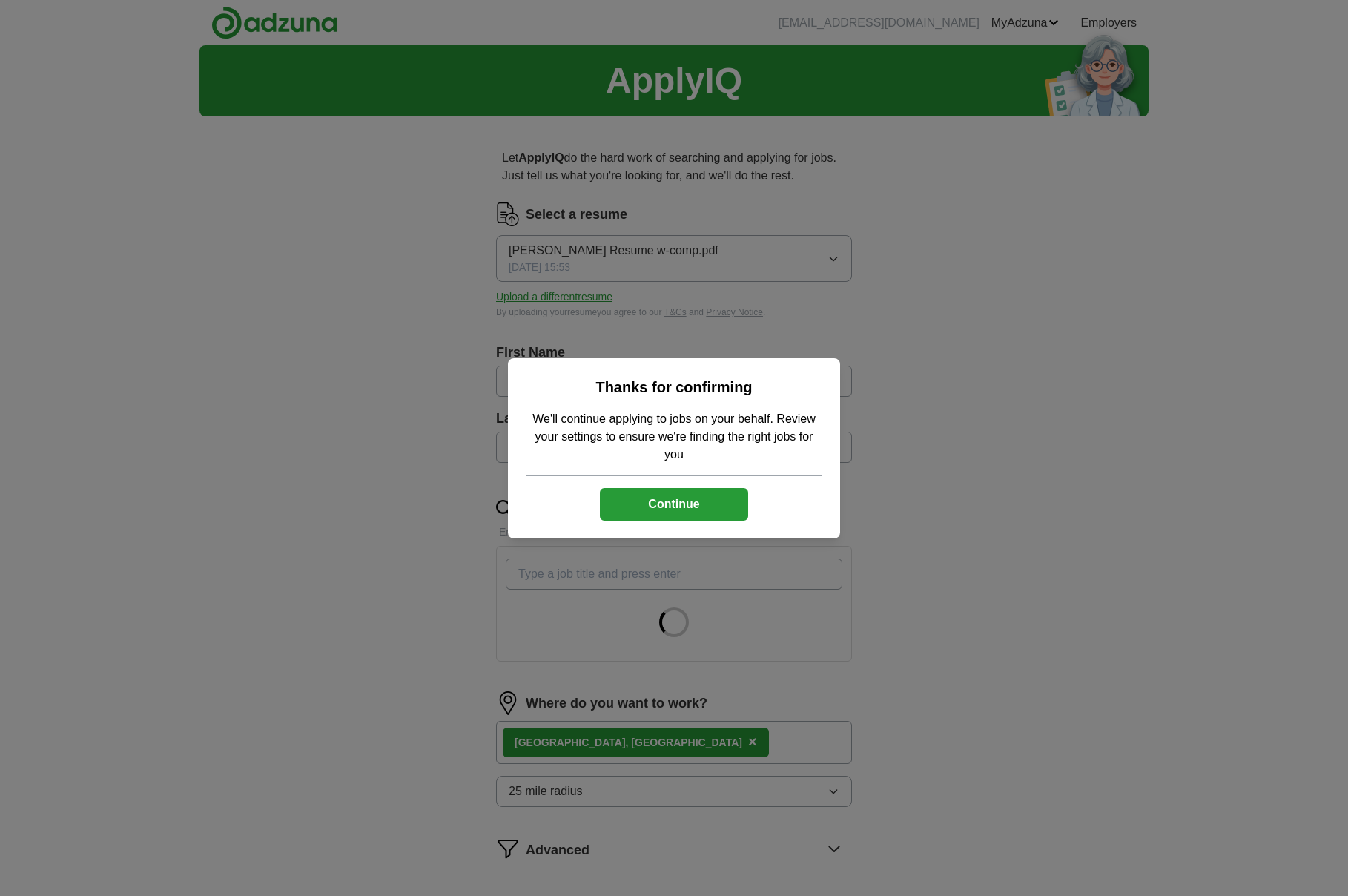
click at [681, 499] on button "Continue" at bounding box center [674, 505] width 148 height 33
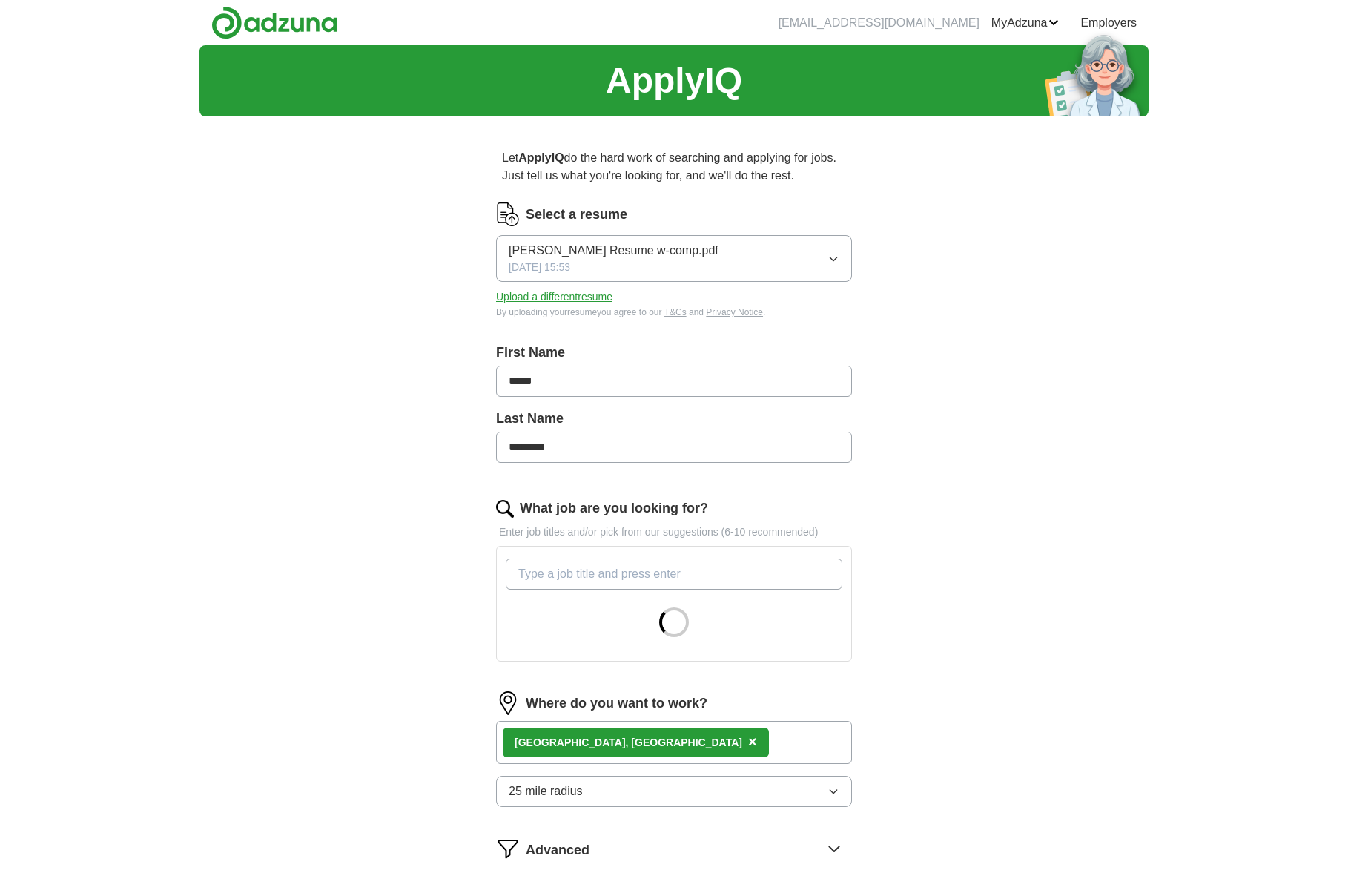
click at [435, 518] on div "ApplyIQ Let ApplyIQ do the hard work of searching and applying for jobs. Just t…" at bounding box center [674, 520] width 949 height 951
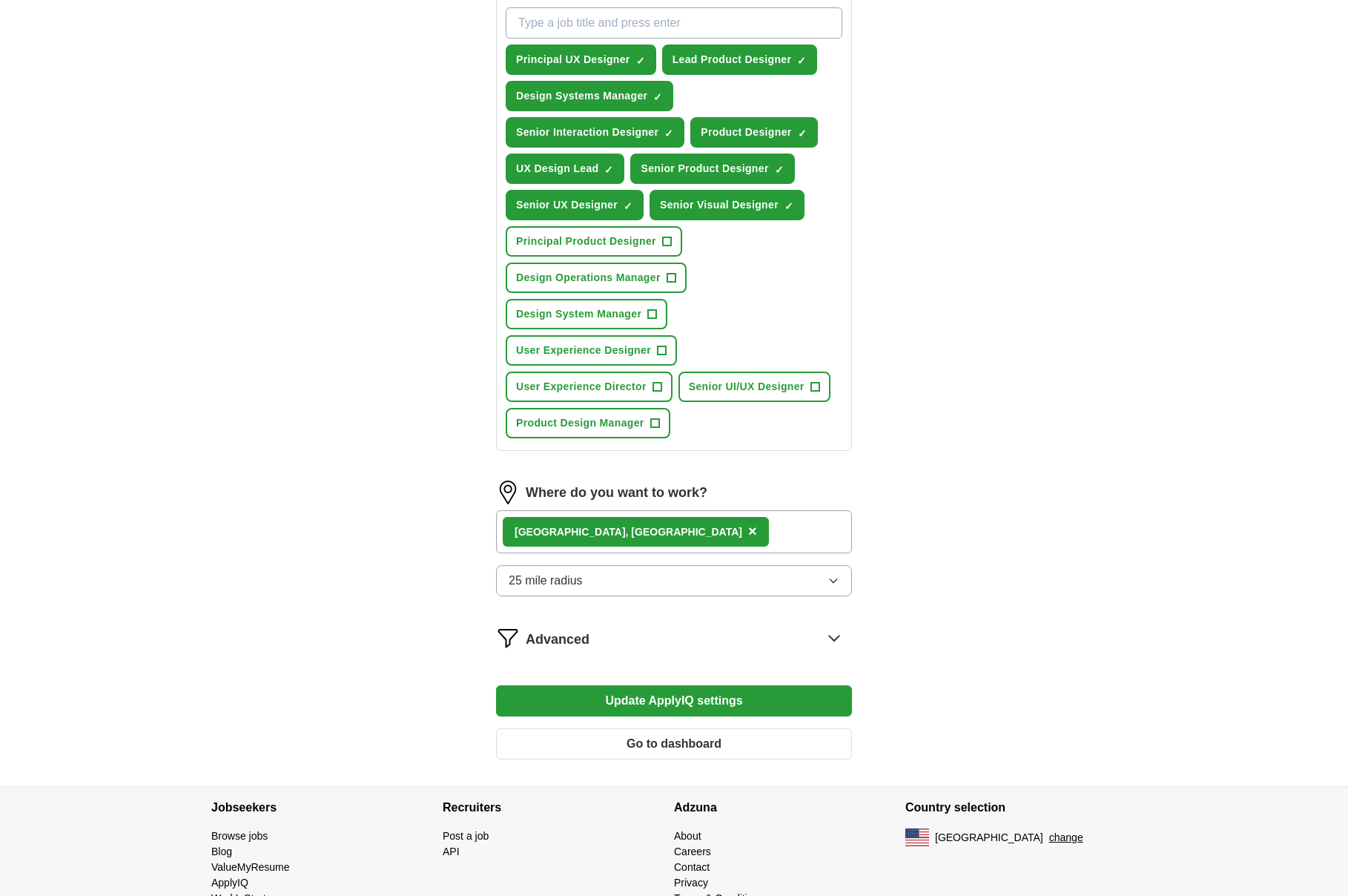
scroll to position [591, 0]
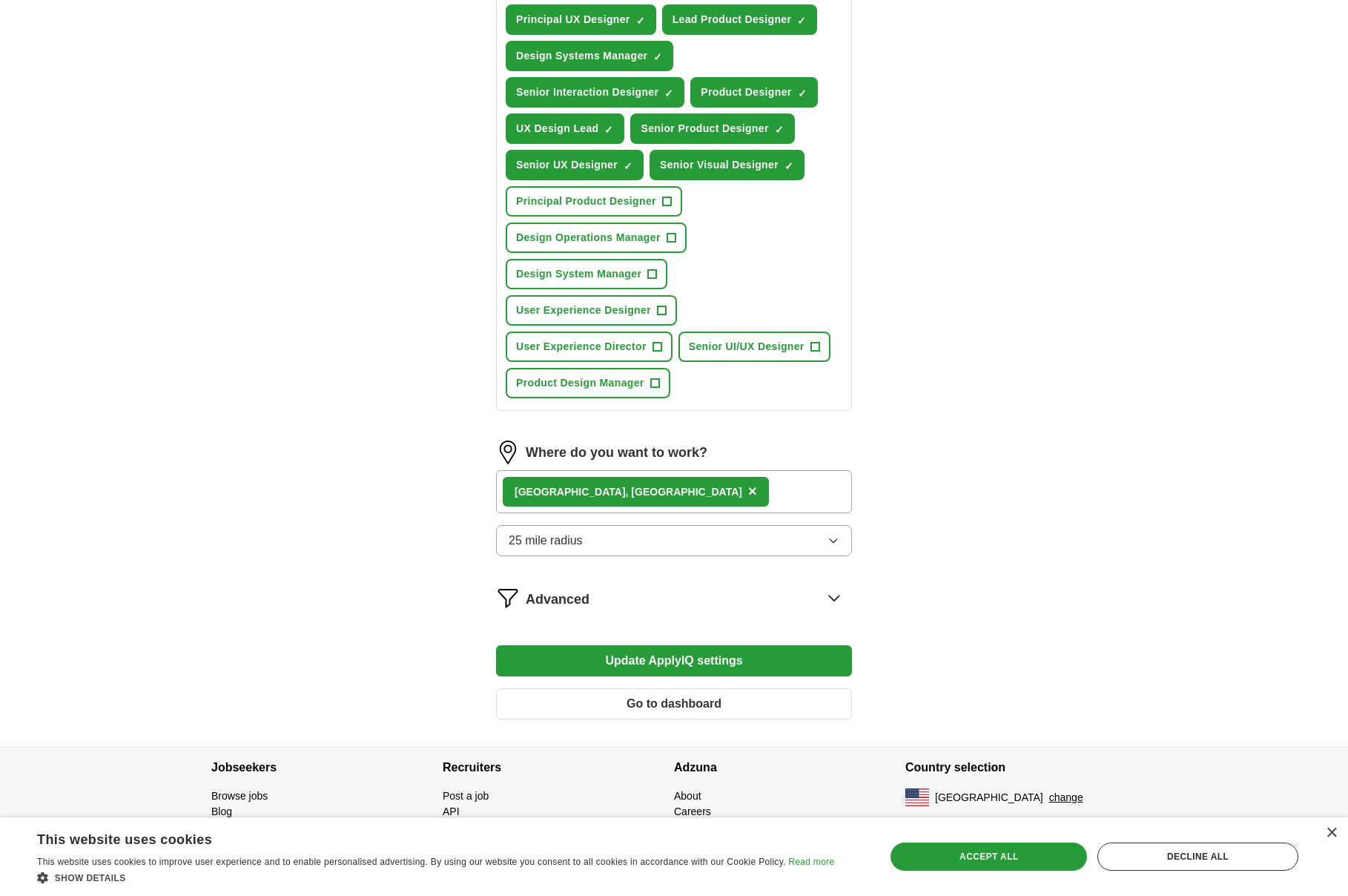
click at [726, 541] on button "25 mile radius" at bounding box center [674, 540] width 356 height 31
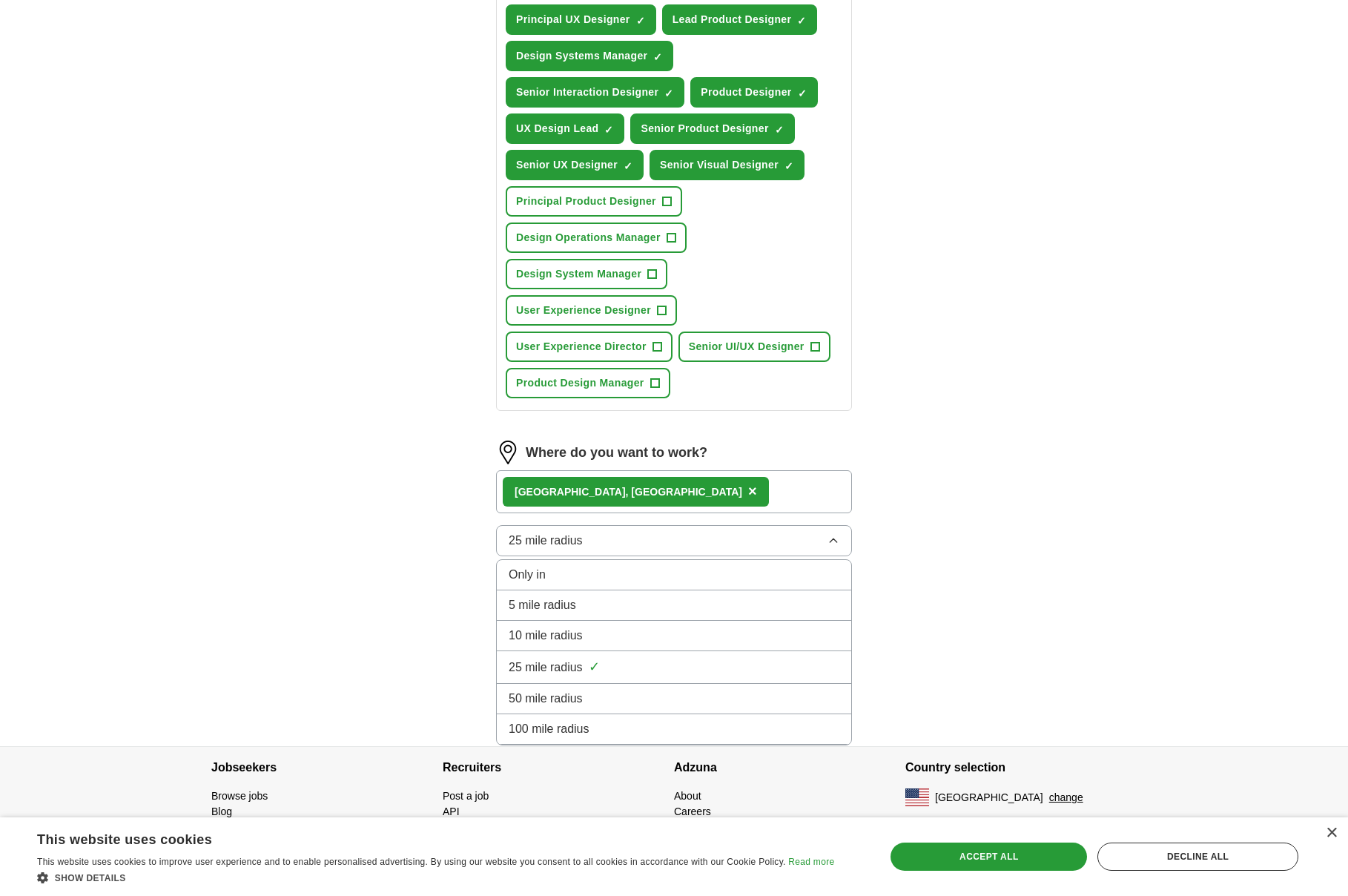
click at [629, 573] on div "Only in" at bounding box center [674, 575] width 331 height 18
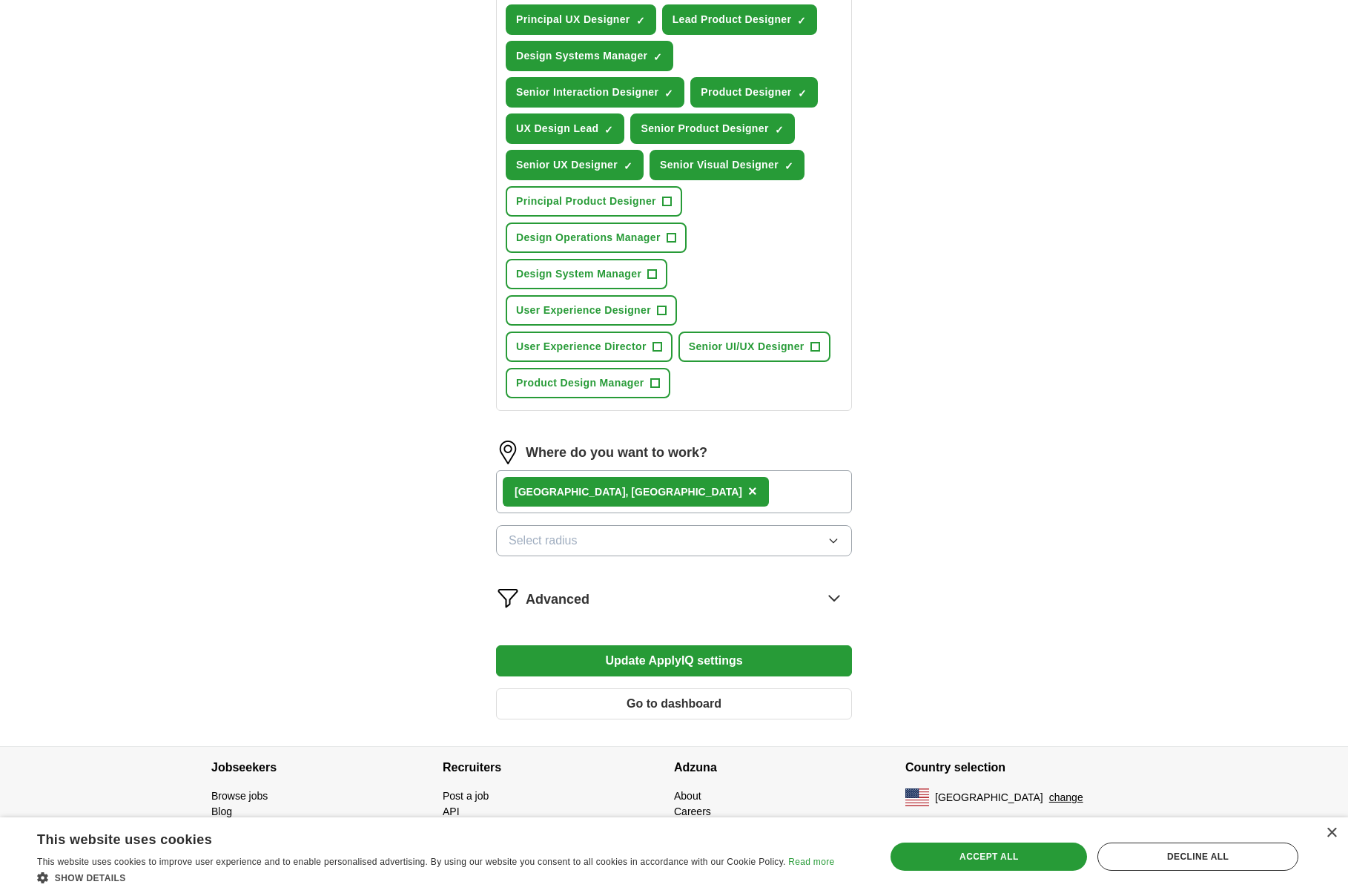
click at [830, 597] on icon at bounding box center [833, 597] width 10 height 5
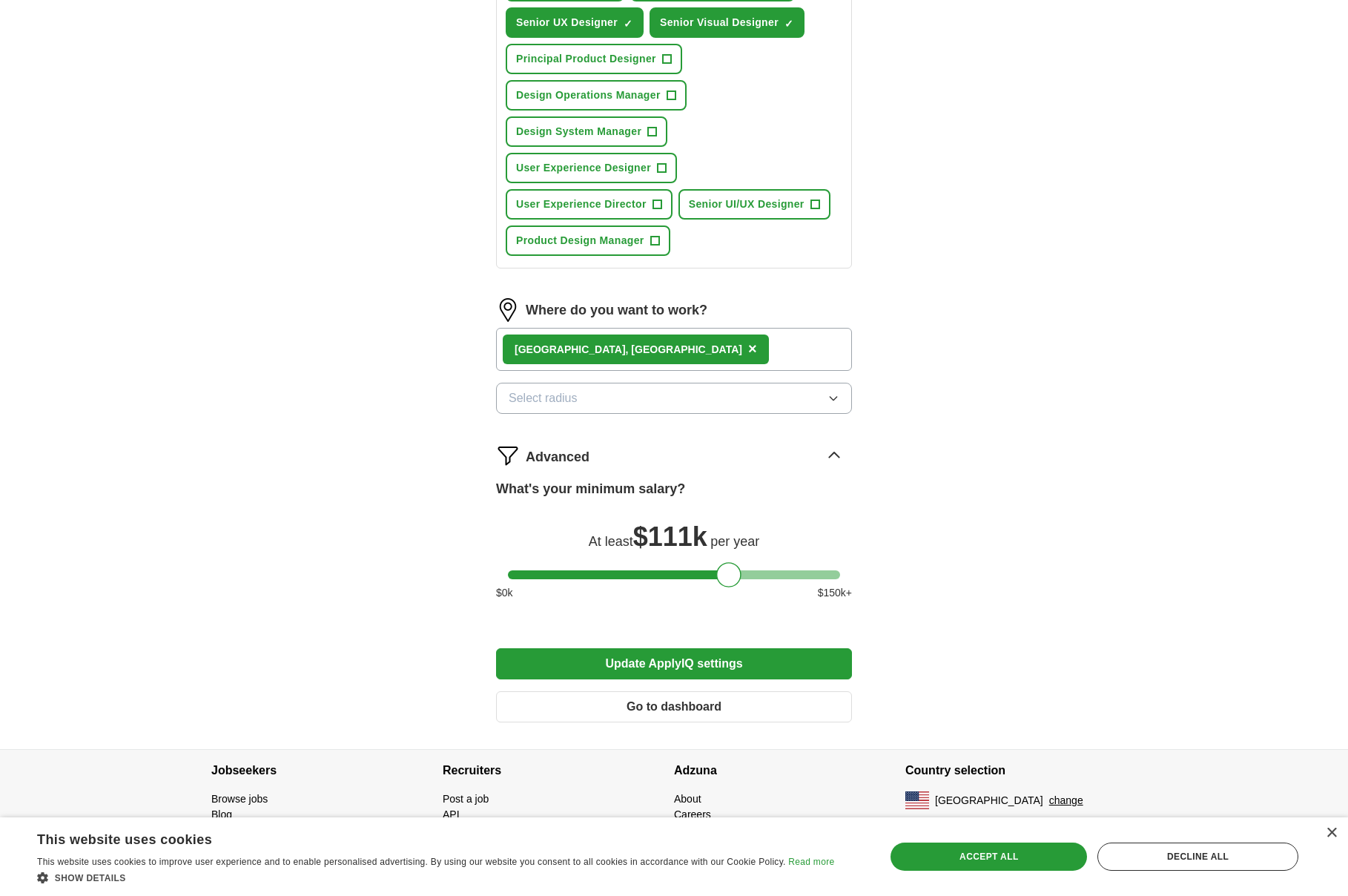
scroll to position [737, 0]
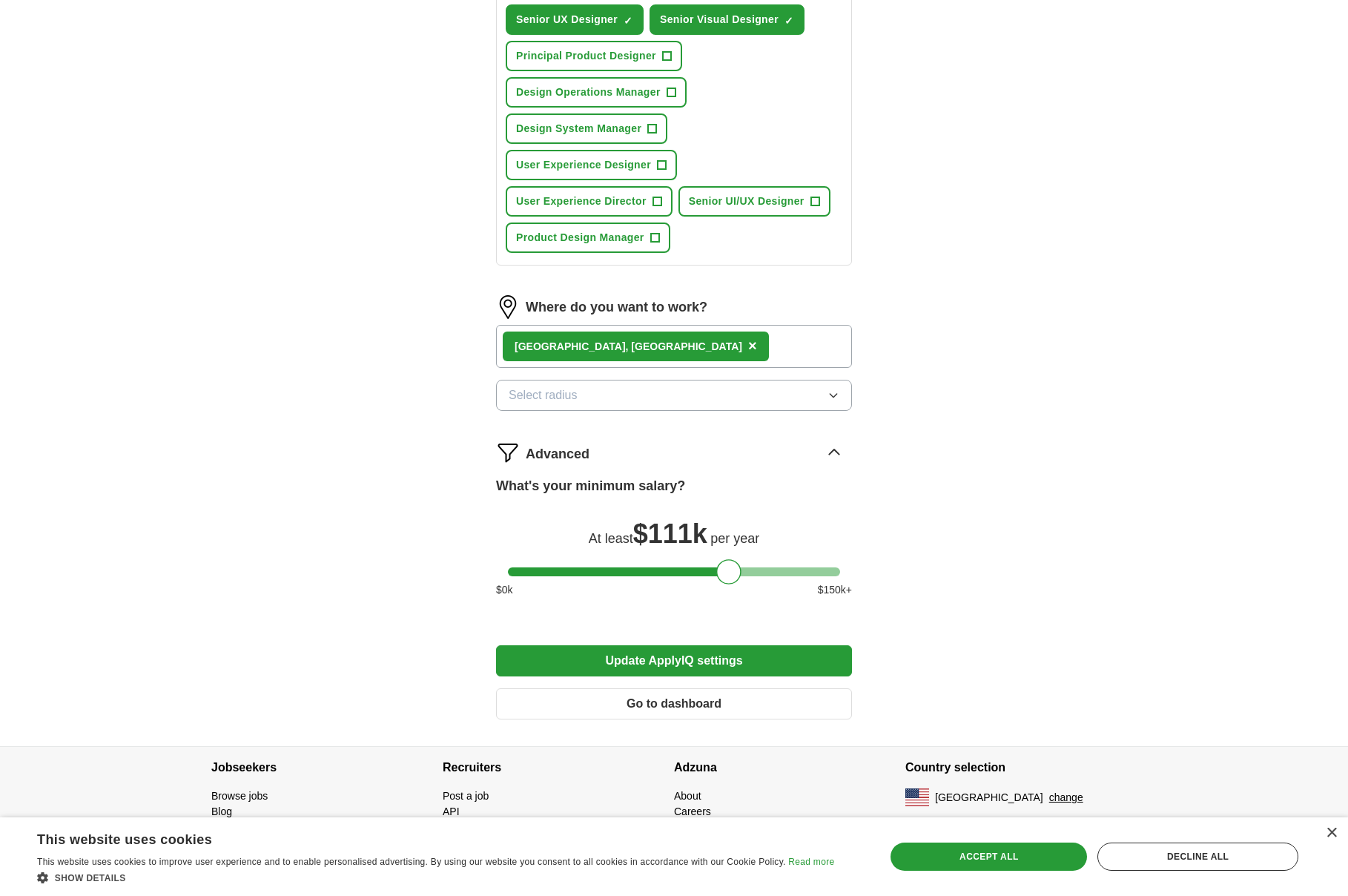
click at [838, 400] on icon "button" at bounding box center [833, 395] width 12 height 12
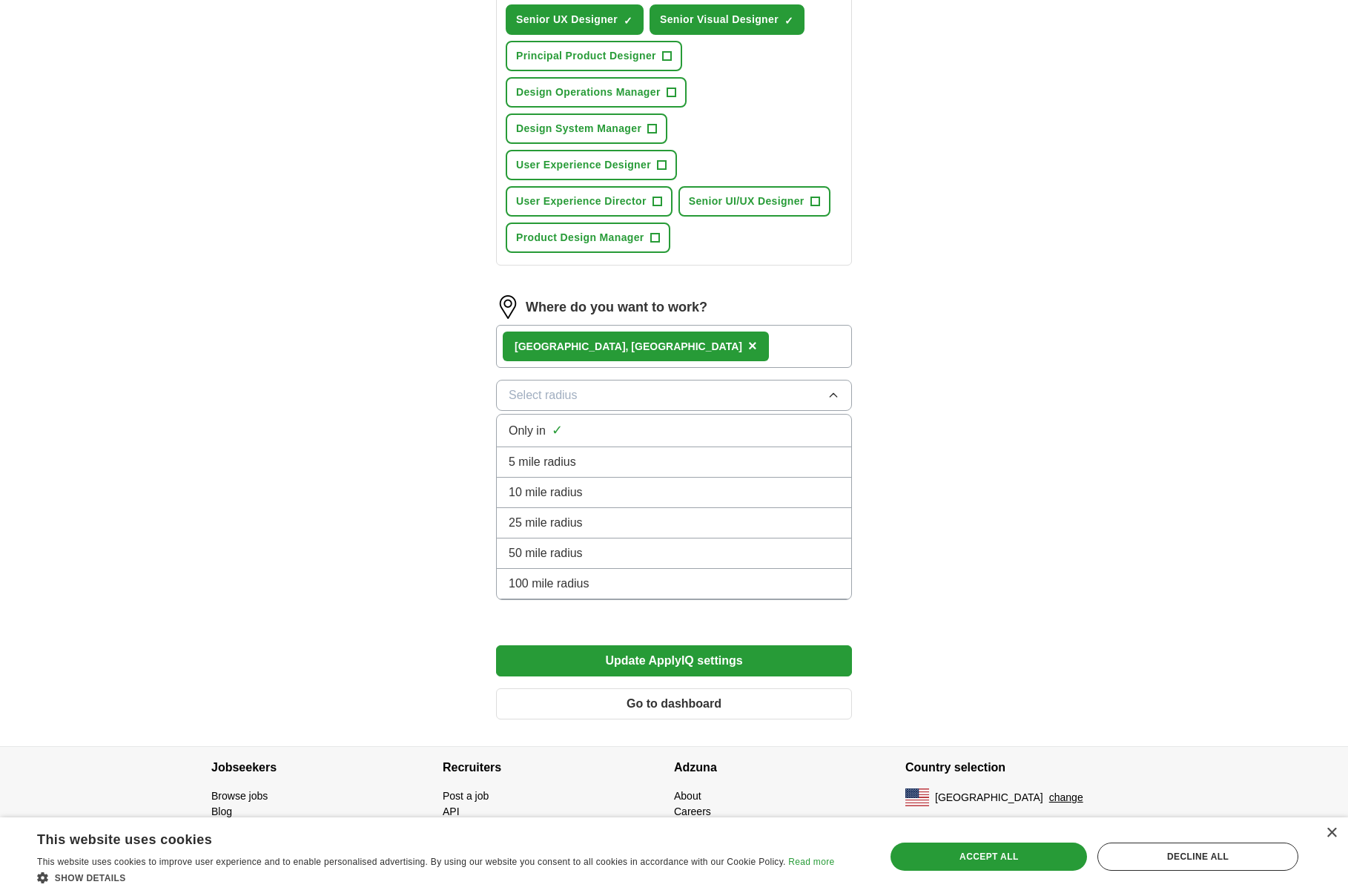
click at [1046, 446] on div "ApplyIQ Let ApplyIQ do the hard work of searching and applying for jobs. Just t…" at bounding box center [674, 28] width 949 height 1437
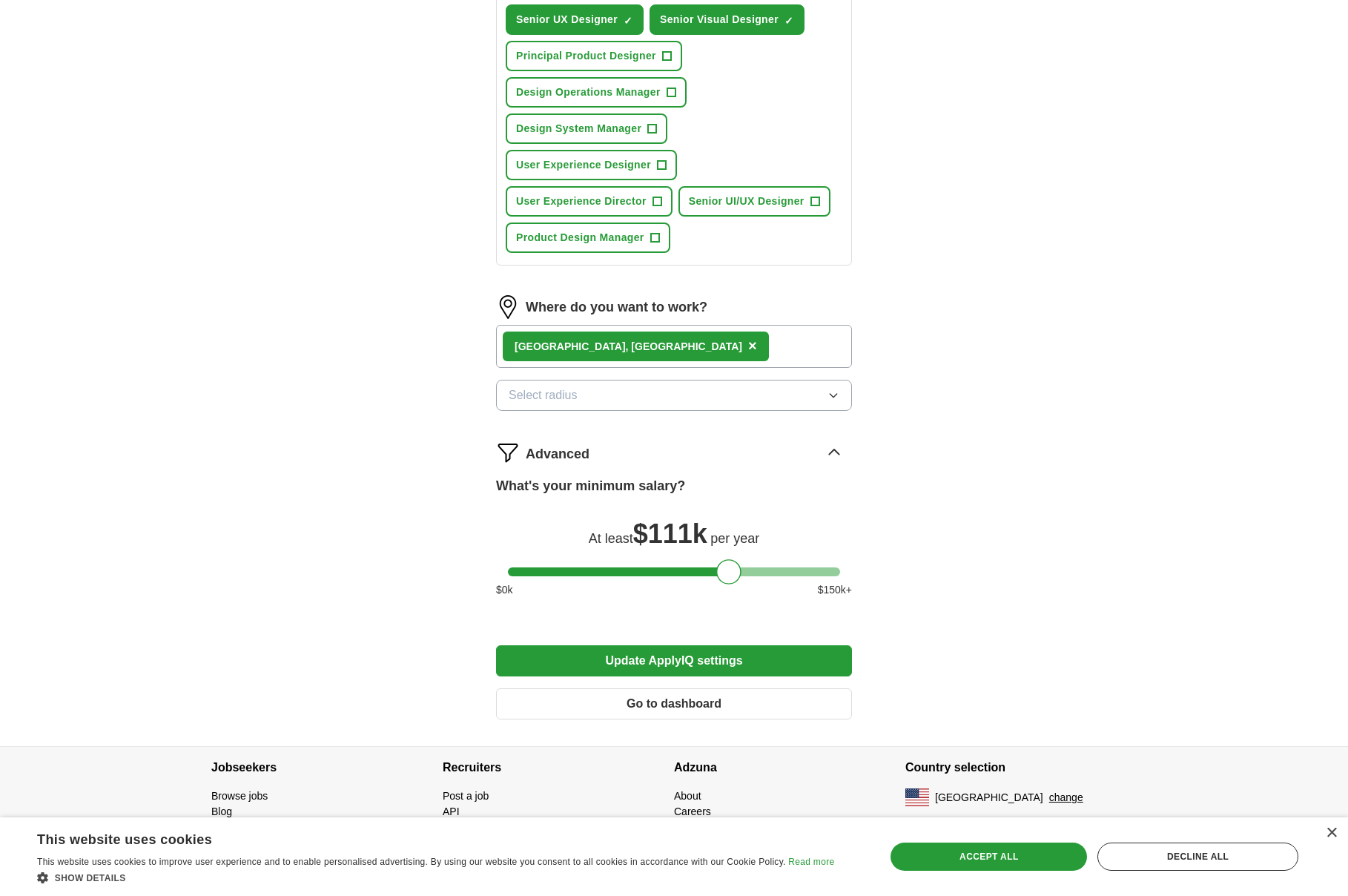
click at [729, 401] on button "Select radius" at bounding box center [674, 395] width 356 height 31
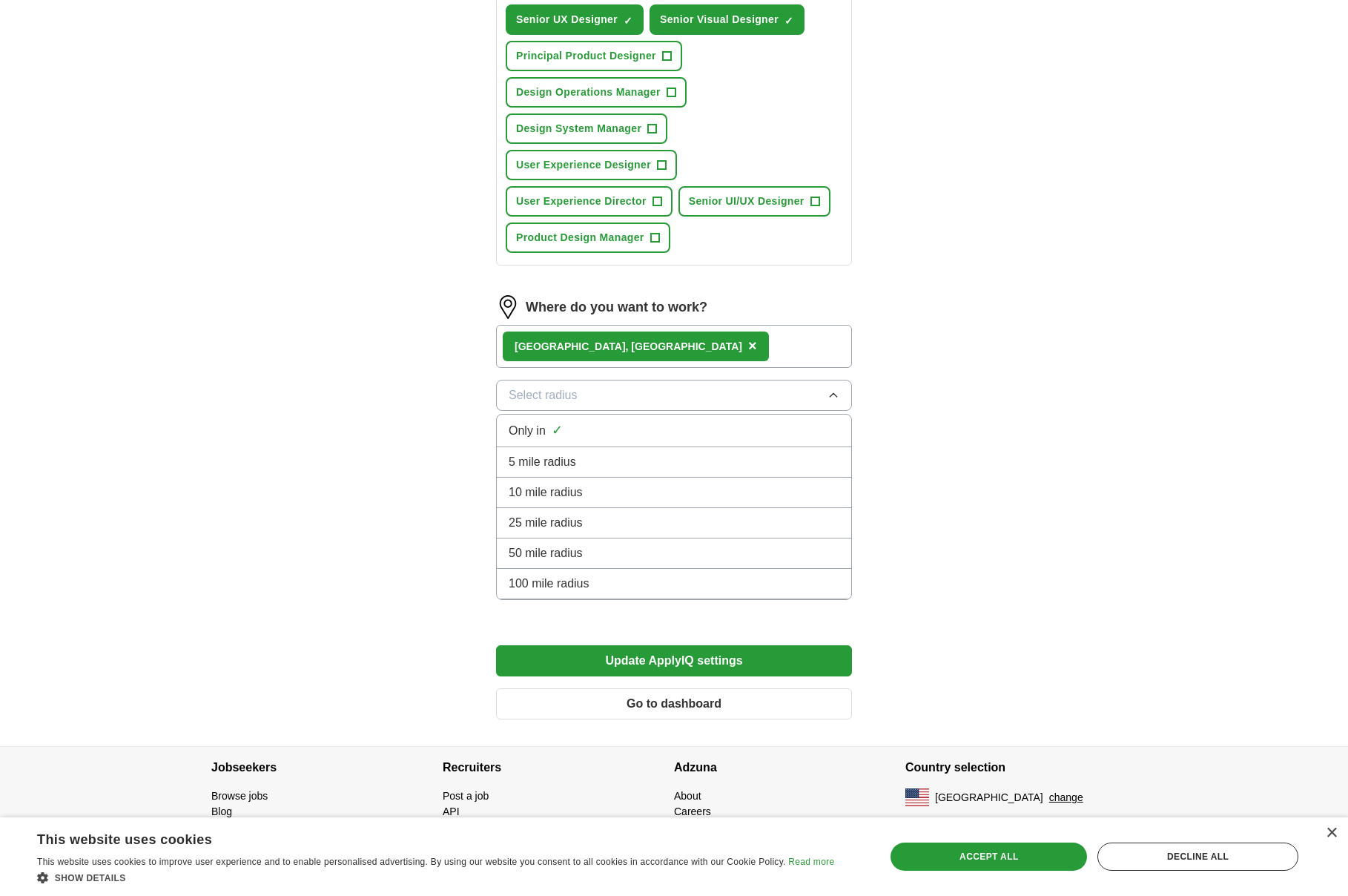
click at [974, 455] on div "ApplyIQ Let ApplyIQ do the hard work of searching and applying for jobs. Just t…" at bounding box center [674, 28] width 949 height 1437
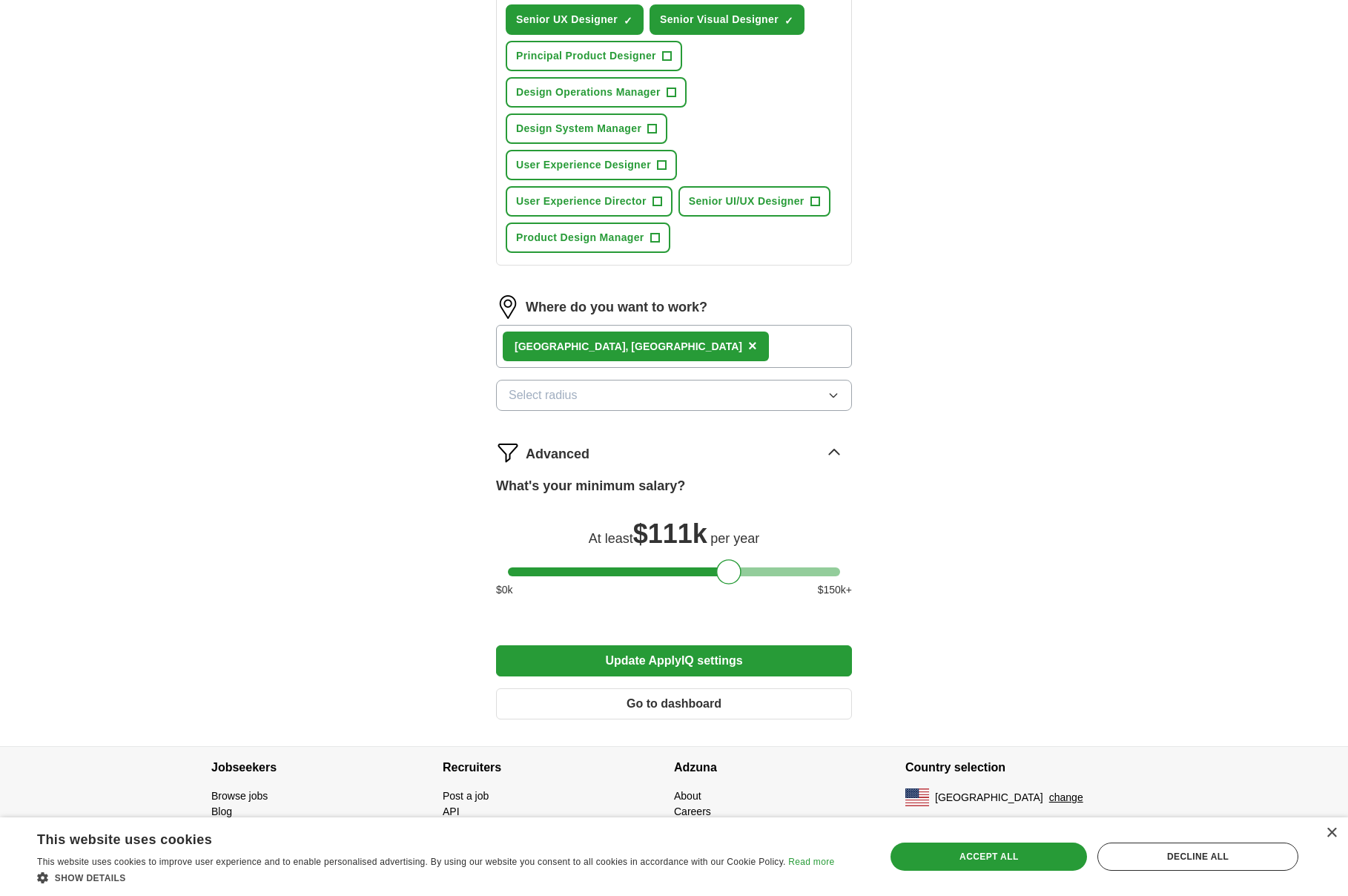
click at [707, 347] on div "[GEOGRAPHIC_DATA], [GEOGRAPHIC_DATA] ×" at bounding box center [674, 346] width 356 height 43
click at [623, 658] on button "Update ApplyIQ settings" at bounding box center [674, 661] width 356 height 31
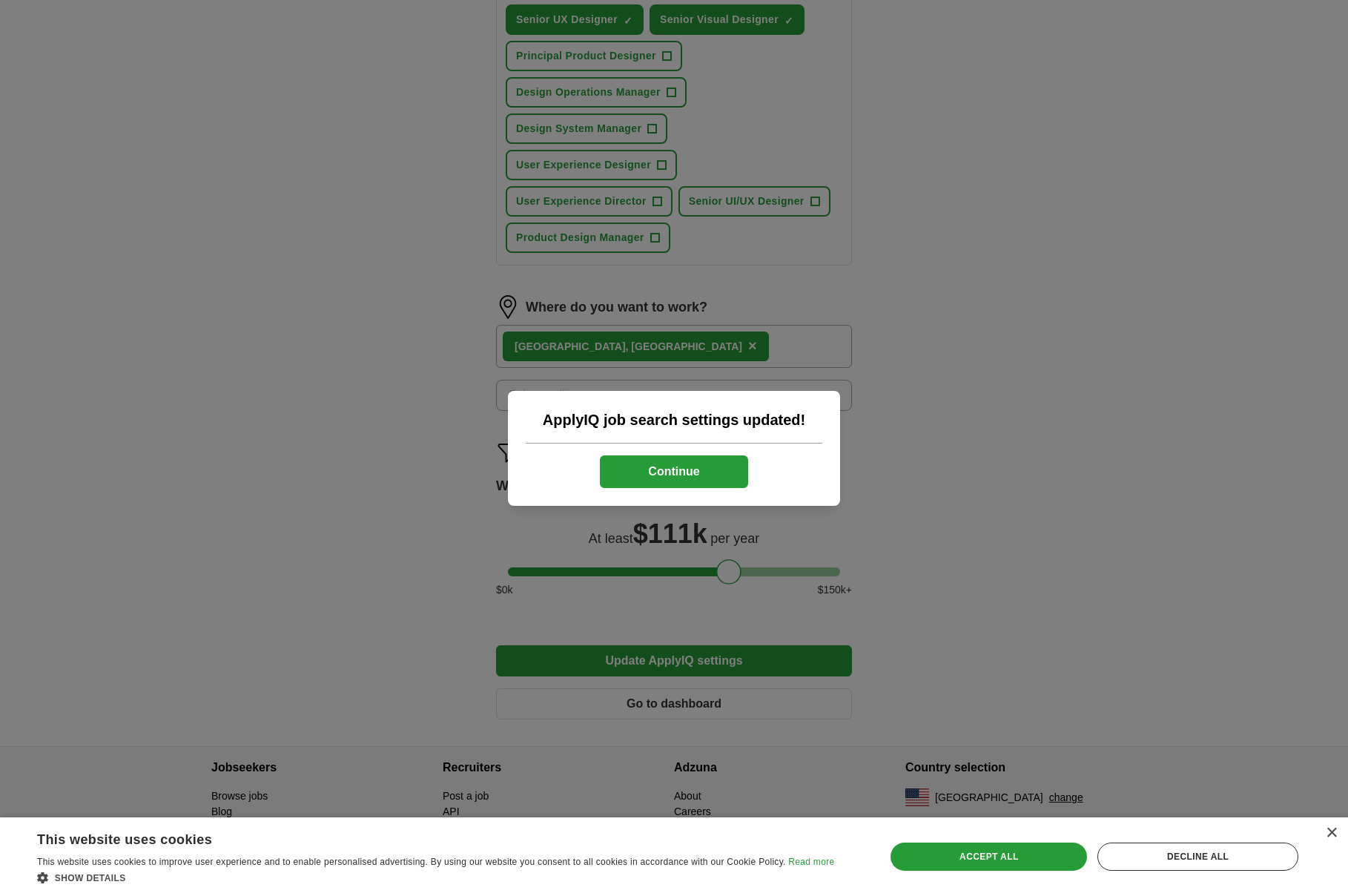
click at [653, 472] on button "Continue" at bounding box center [674, 472] width 148 height 33
